Goal: Check status: Check status

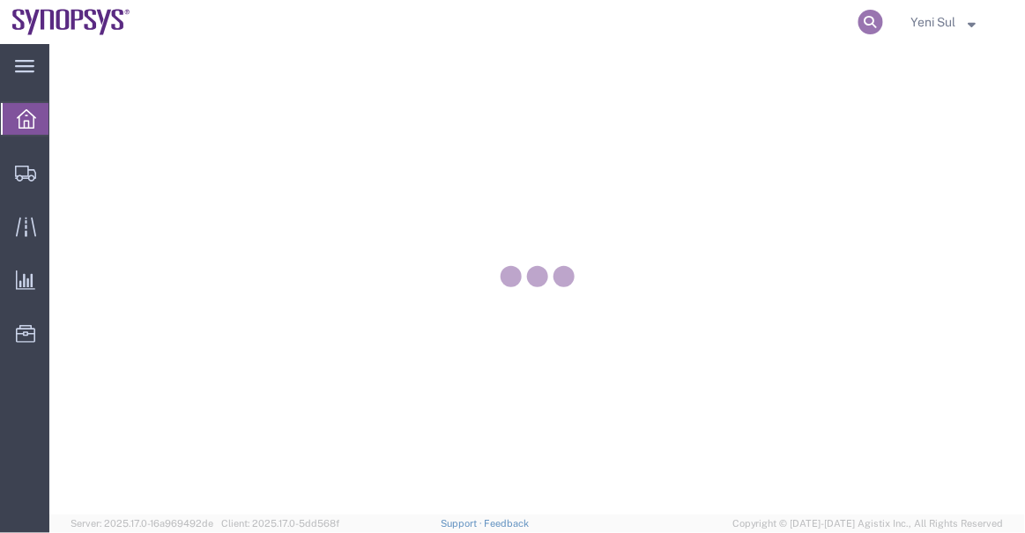
click at [871, 22] on icon at bounding box center [871, 22] width 25 height 25
click at [764, 22] on input "search" at bounding box center [591, 22] width 536 height 42
paste input "56495165"
type input "56495165"
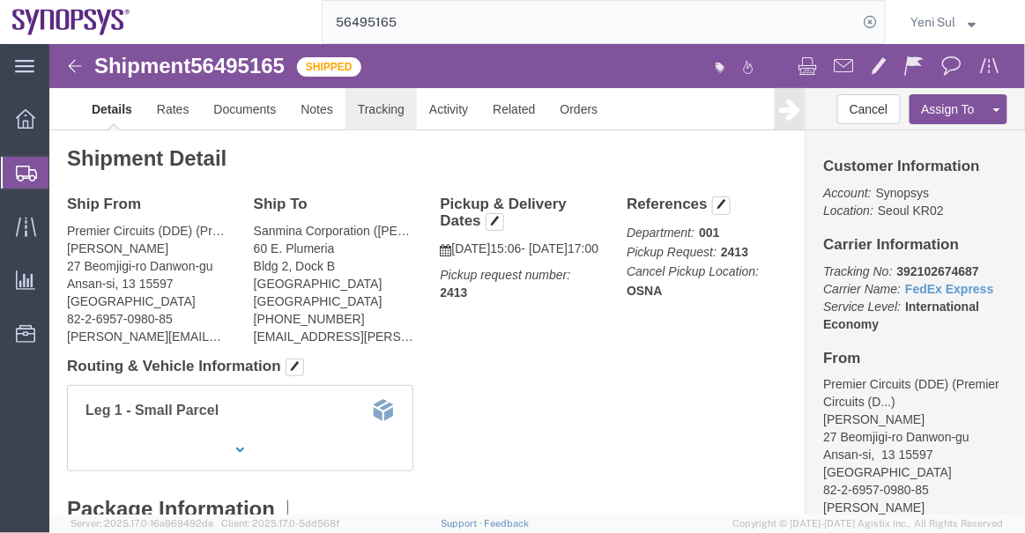
click link "Tracking"
